Goal: Find specific page/section: Find specific page/section

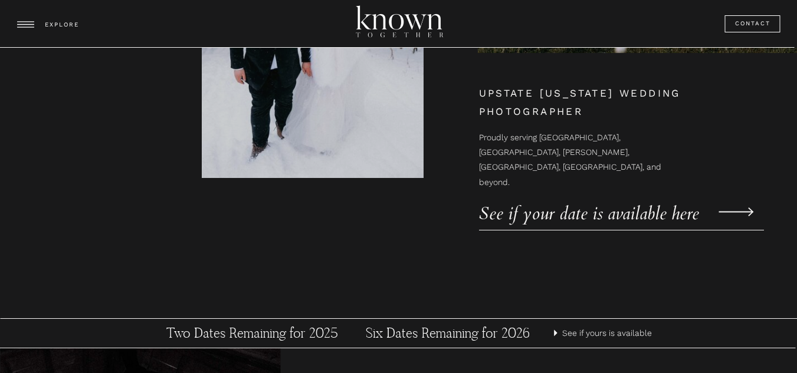
scroll to position [374, 0]
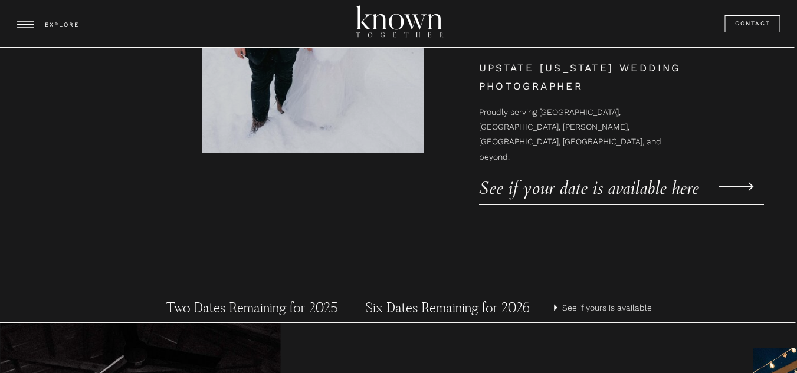
click at [564, 190] on p "See if your date is available here" at bounding box center [601, 182] width 245 height 18
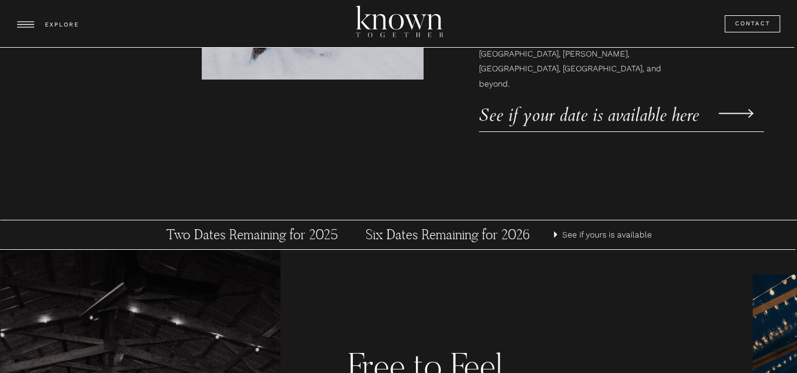
scroll to position [465, 0]
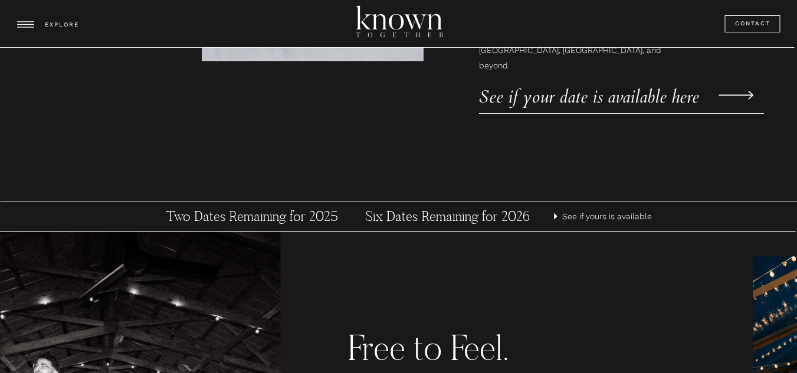
click at [445, 216] on h3 "Six Dates Remaining for 2026" at bounding box center [447, 217] width 219 height 18
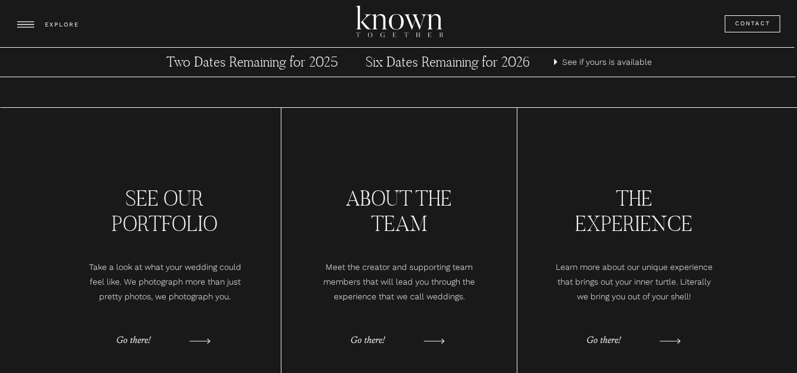
scroll to position [1077, 0]
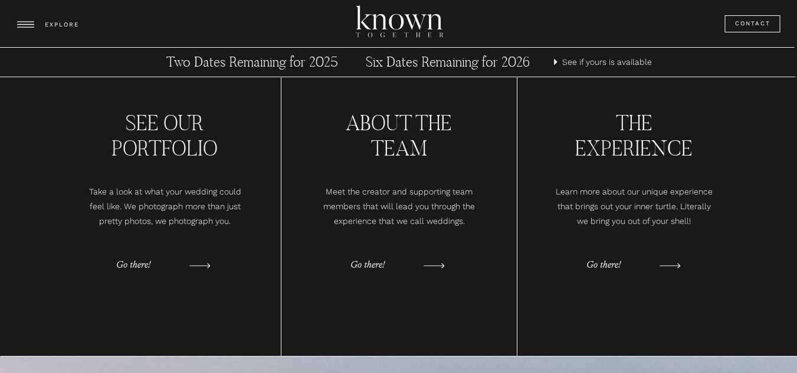
click at [381, 269] on p "Go there!" at bounding box center [379, 266] width 59 height 18
